Goal: Book appointment/travel/reservation

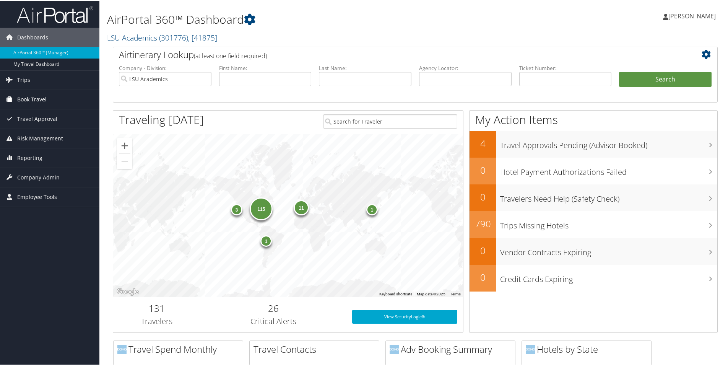
click at [18, 96] on span "Book Travel" at bounding box center [31, 98] width 29 height 19
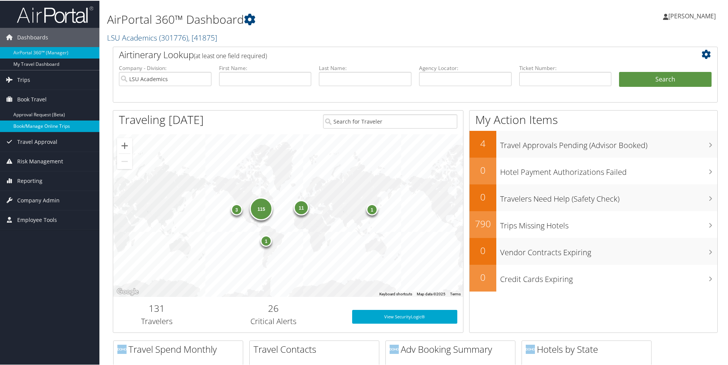
click at [30, 129] on link "Book/Manage Online Trips" at bounding box center [49, 125] width 99 height 11
